Goal: Task Accomplishment & Management: Complete application form

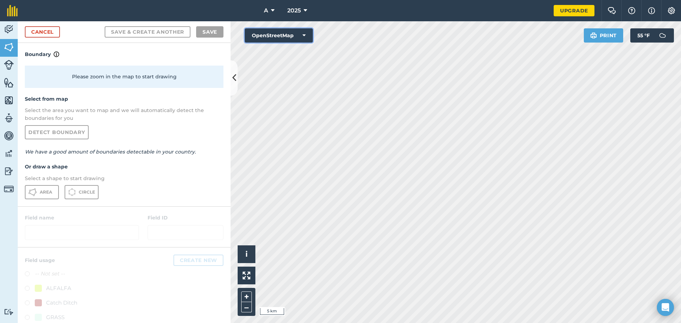
click at [300, 35] on button "OpenStreetMap" at bounding box center [279, 35] width 68 height 14
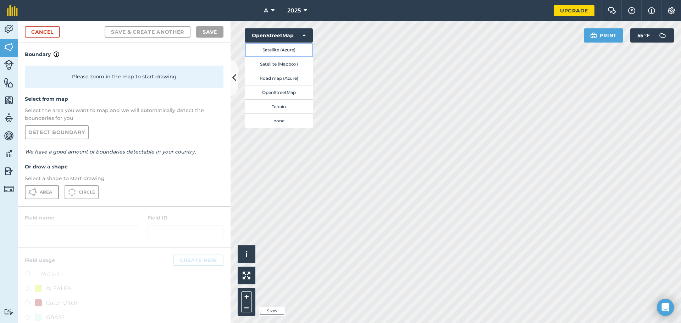
click at [285, 48] on button "Satellite (Azure)" at bounding box center [279, 50] width 68 height 14
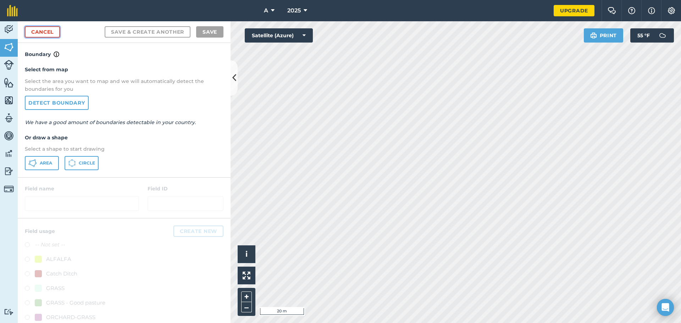
click at [44, 30] on link "Cancel" at bounding box center [42, 31] width 35 height 11
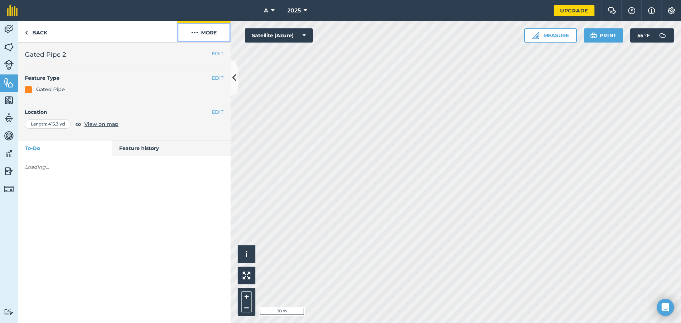
drag, startPoint x: 216, startPoint y: 23, endPoint x: 213, endPoint y: 39, distance: 15.8
click at [216, 24] on button "More" at bounding box center [203, 31] width 53 height 21
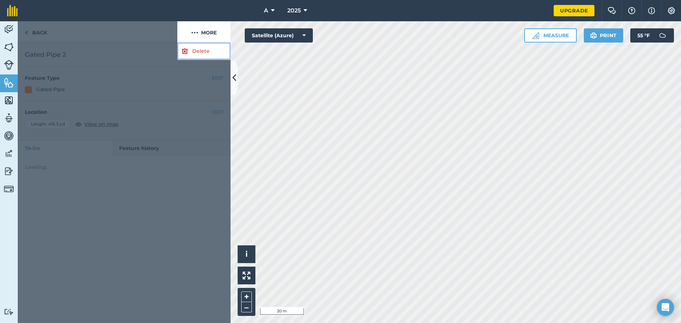
click at [204, 45] on link "Delete" at bounding box center [203, 51] width 53 height 17
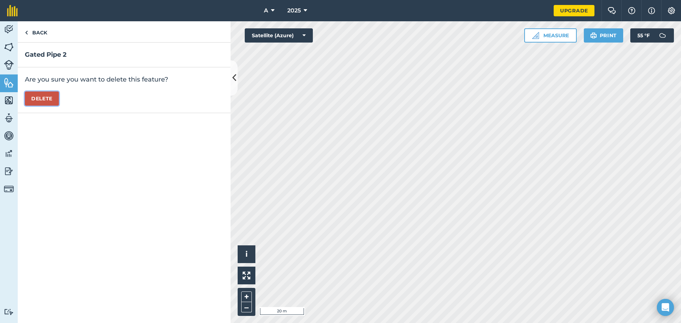
click at [36, 97] on button "Delete" at bounding box center [42, 98] width 34 height 14
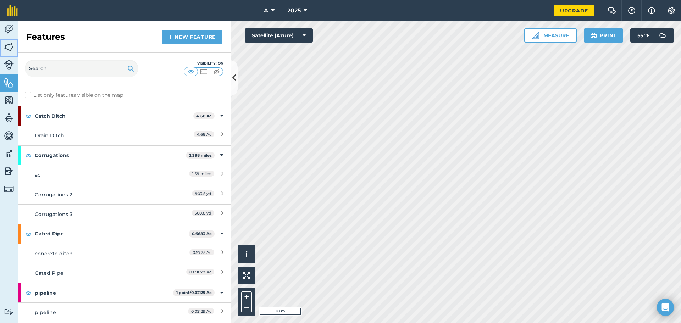
click at [10, 47] on img at bounding box center [9, 47] width 10 height 11
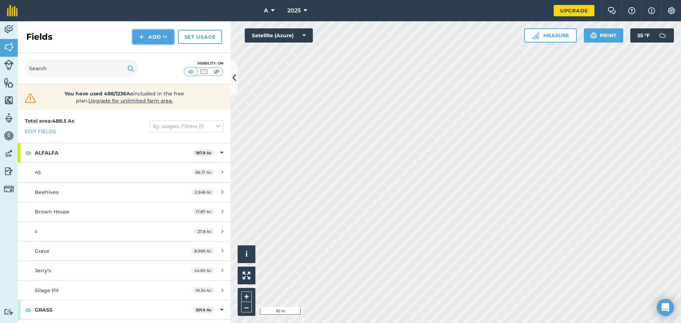
click at [158, 38] on button "Add" at bounding box center [153, 37] width 41 height 14
click at [156, 49] on link "Draw" at bounding box center [153, 53] width 39 height 16
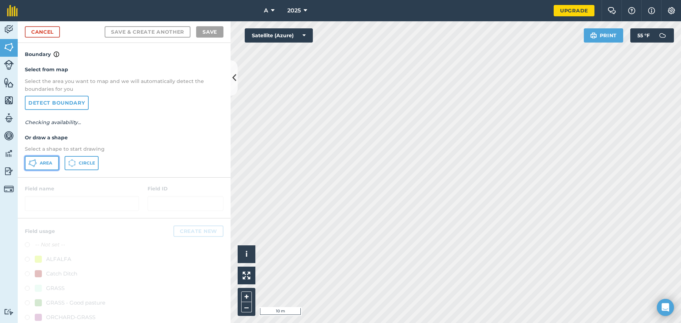
click at [47, 163] on span "Area" at bounding box center [46, 163] width 12 height 6
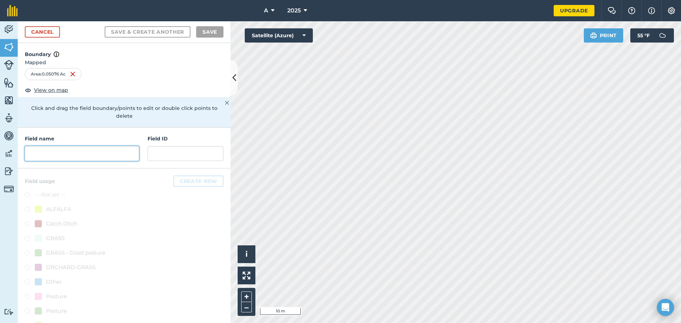
click at [122, 154] on input "text" at bounding box center [82, 153] width 114 height 15
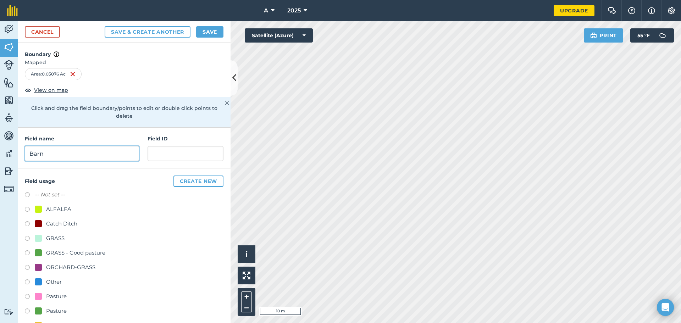
type input "Barn"
click at [54, 281] on div "Other" at bounding box center [54, 282] width 16 height 9
radio input "true"
click at [207, 29] on button "Save" at bounding box center [209, 31] width 27 height 11
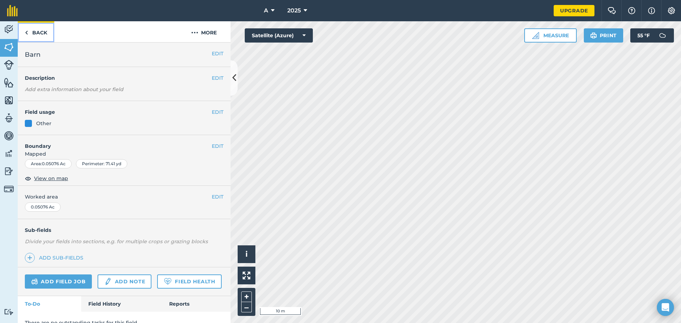
click at [40, 39] on link "Back" at bounding box center [36, 31] width 37 height 21
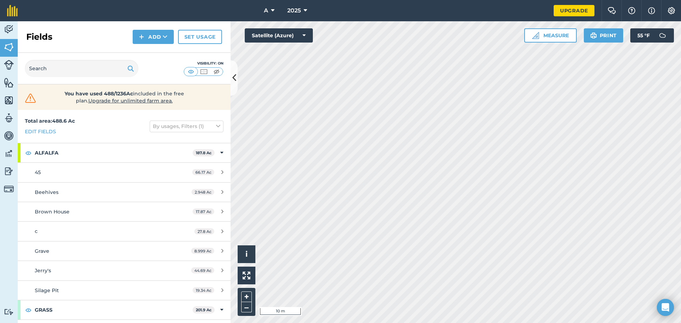
click at [175, 41] on div "Add" at bounding box center [155, 37] width 45 height 14
click at [163, 42] on button "Add" at bounding box center [153, 37] width 41 height 14
click at [158, 51] on link "Draw" at bounding box center [153, 53] width 39 height 16
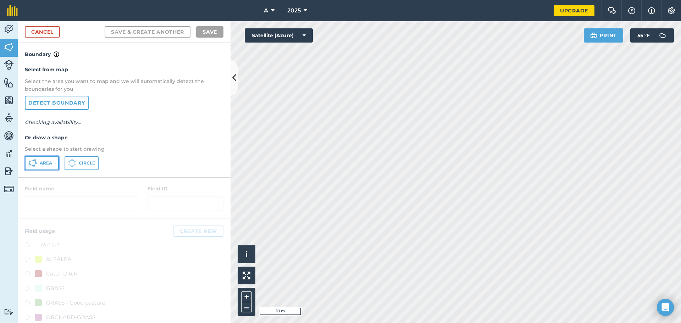
click at [56, 162] on button "Area" at bounding box center [42, 163] width 34 height 14
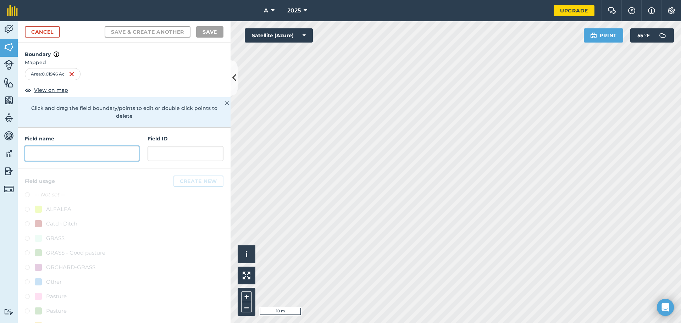
click at [94, 156] on input "text" at bounding box center [82, 153] width 114 height 15
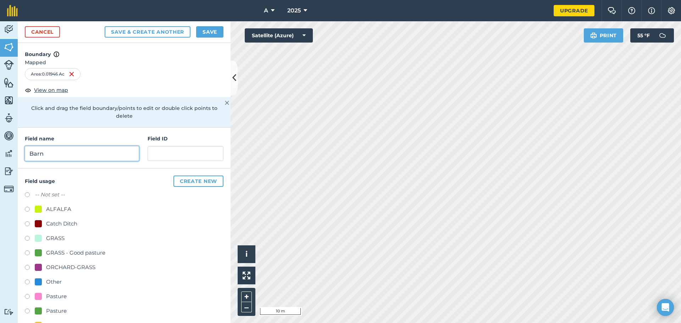
type input "Barn"
click at [56, 278] on div "Other" at bounding box center [54, 282] width 16 height 9
radio input "true"
click at [213, 28] on button "Save" at bounding box center [209, 31] width 27 height 11
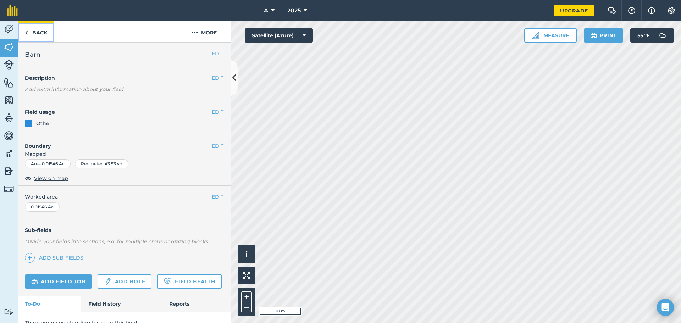
click at [44, 33] on link "Back" at bounding box center [36, 31] width 37 height 21
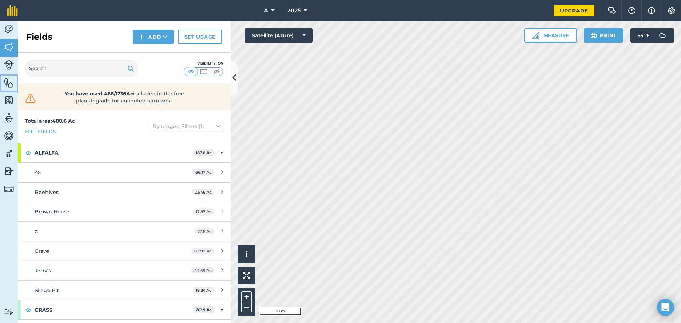
click at [8, 85] on img at bounding box center [9, 82] width 10 height 11
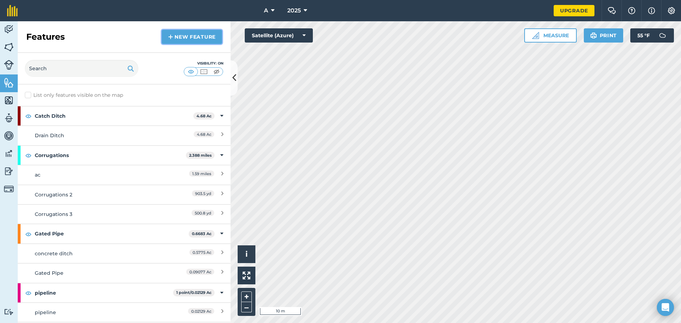
click at [185, 43] on link "New feature" at bounding box center [192, 37] width 60 height 14
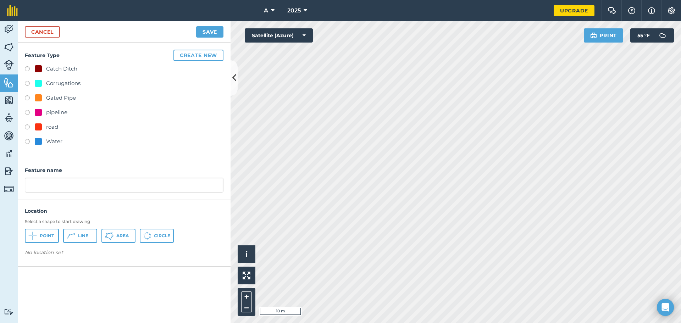
click at [49, 97] on div "Gated Pipe" at bounding box center [61, 98] width 30 height 9
radio input "true"
click at [86, 237] on span "Line" at bounding box center [83, 236] width 10 height 6
click at [89, 237] on button "Line" at bounding box center [80, 236] width 34 height 14
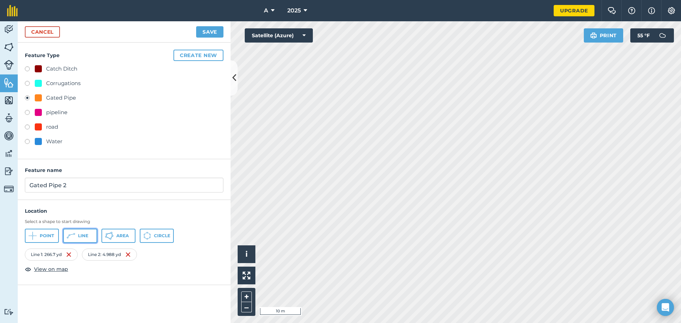
click at [80, 240] on button "Line" at bounding box center [80, 236] width 34 height 14
drag, startPoint x: 88, startPoint y: 231, endPoint x: 126, endPoint y: 226, distance: 37.9
click at [88, 230] on button "Line" at bounding box center [80, 236] width 34 height 14
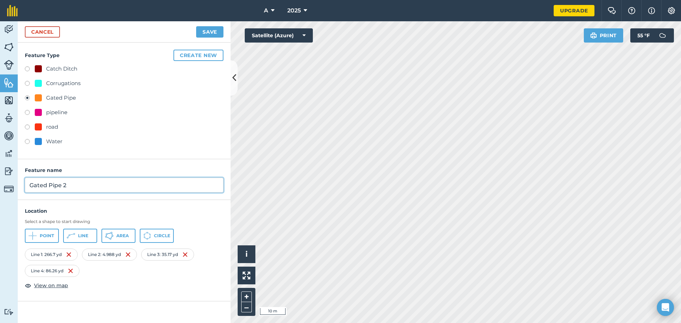
drag, startPoint x: 111, startPoint y: 185, endPoint x: 1, endPoint y: 183, distance: 109.9
click at [1, 183] on div "Activity Fields Livestock Features Maps Team Vehicles Data Reporting Billing Tu…" at bounding box center [340, 172] width 681 height 302
type input "Corrals"
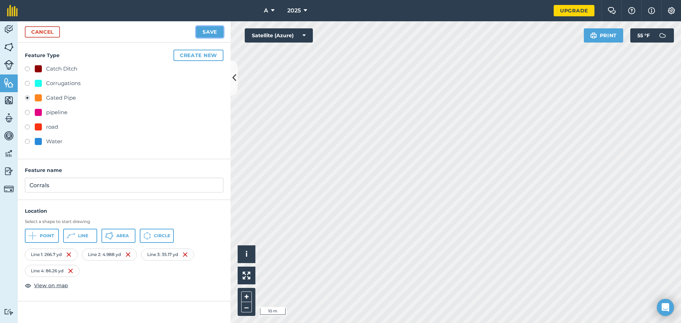
click at [206, 30] on button "Save" at bounding box center [209, 31] width 27 height 11
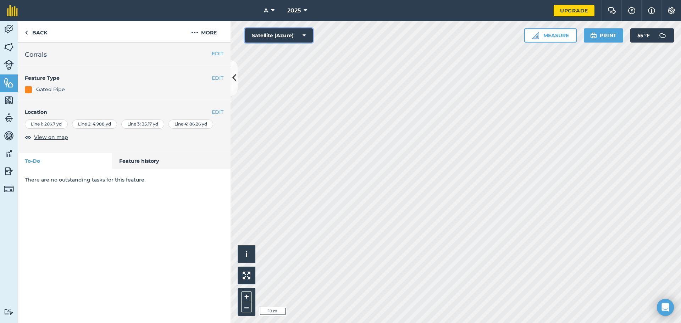
click at [301, 39] on button "Satellite (Azure)" at bounding box center [279, 35] width 68 height 14
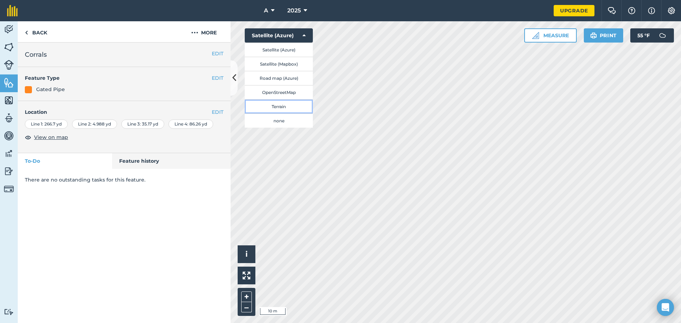
click at [288, 108] on button "Terrain" at bounding box center [279, 106] width 68 height 14
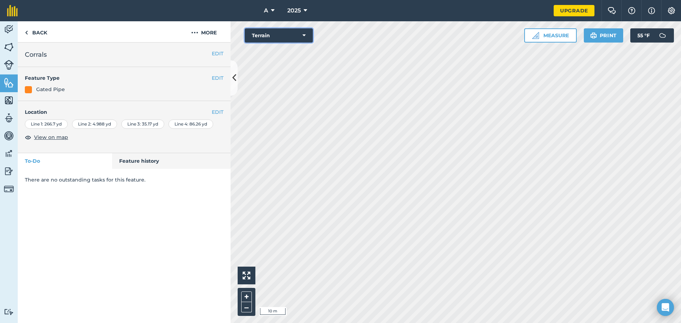
click at [300, 35] on button "Terrain" at bounding box center [279, 35] width 68 height 14
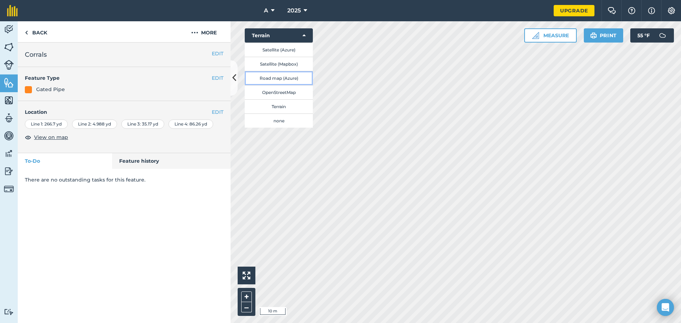
click at [294, 82] on button "Road map (Azure)" at bounding box center [279, 78] width 68 height 14
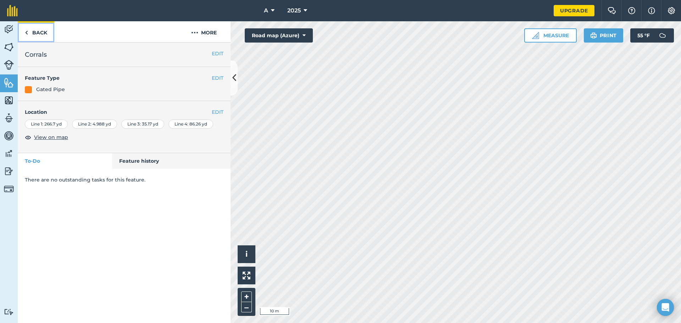
click at [38, 34] on link "Back" at bounding box center [36, 31] width 37 height 21
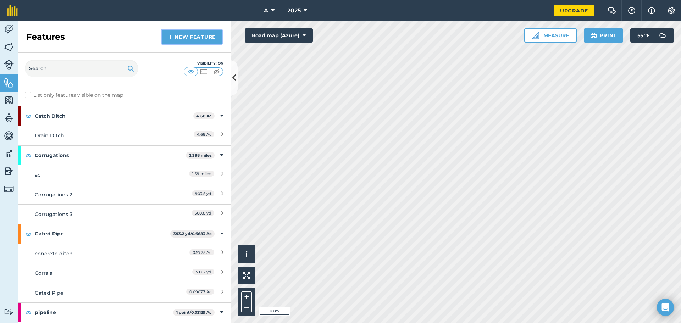
click at [192, 36] on link "New feature" at bounding box center [192, 37] width 60 height 14
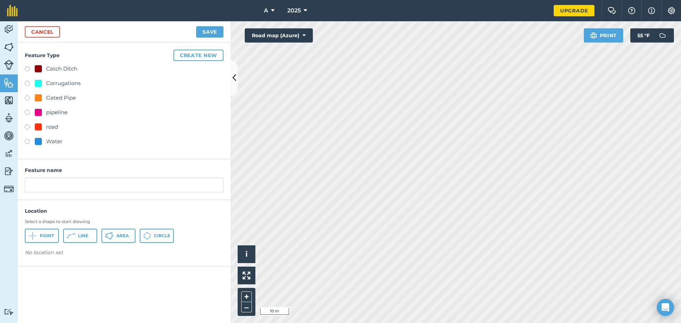
click at [55, 112] on div "pipeline" at bounding box center [56, 112] width 21 height 9
radio input "true"
click at [48, 234] on span "Point" at bounding box center [47, 236] width 14 height 6
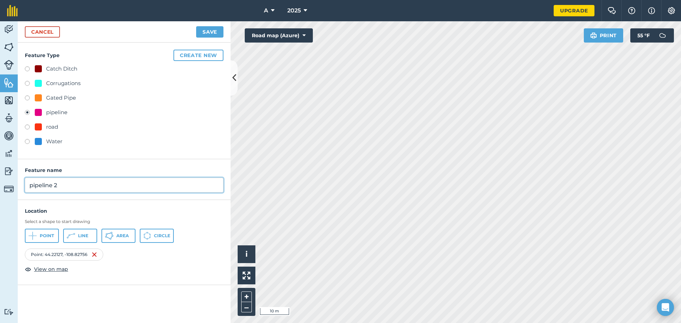
drag, startPoint x: 102, startPoint y: 184, endPoint x: 1, endPoint y: 185, distance: 101.4
click at [1, 185] on div "Activity Fields Livestock Features Maps Team Vehicles Data Reporting Billing Tu…" at bounding box center [340, 172] width 681 height 302
type input "Water Tank"
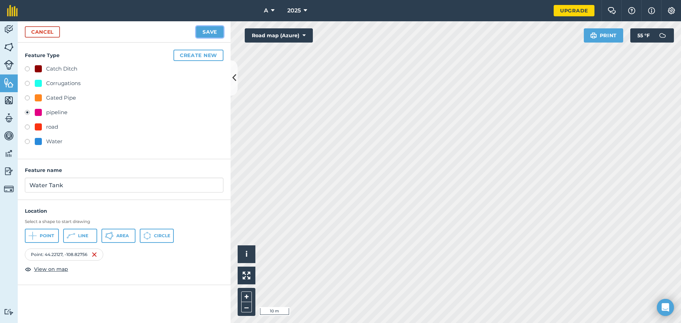
click at [221, 34] on button "Save" at bounding box center [209, 31] width 27 height 11
